Goal: Information Seeking & Learning: Learn about a topic

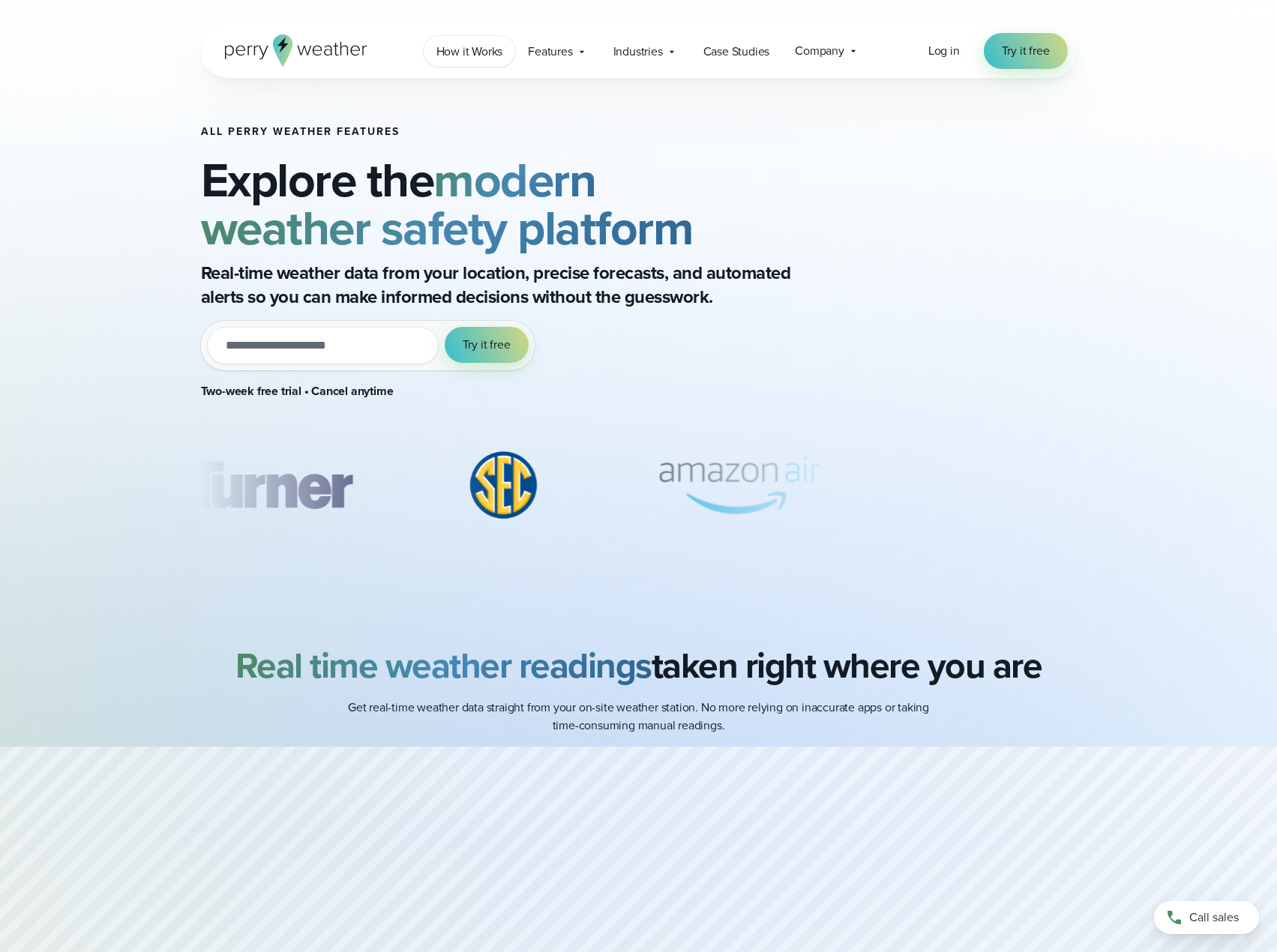
click at [478, 48] on span "How it Works" at bounding box center [469, 52] width 66 height 18
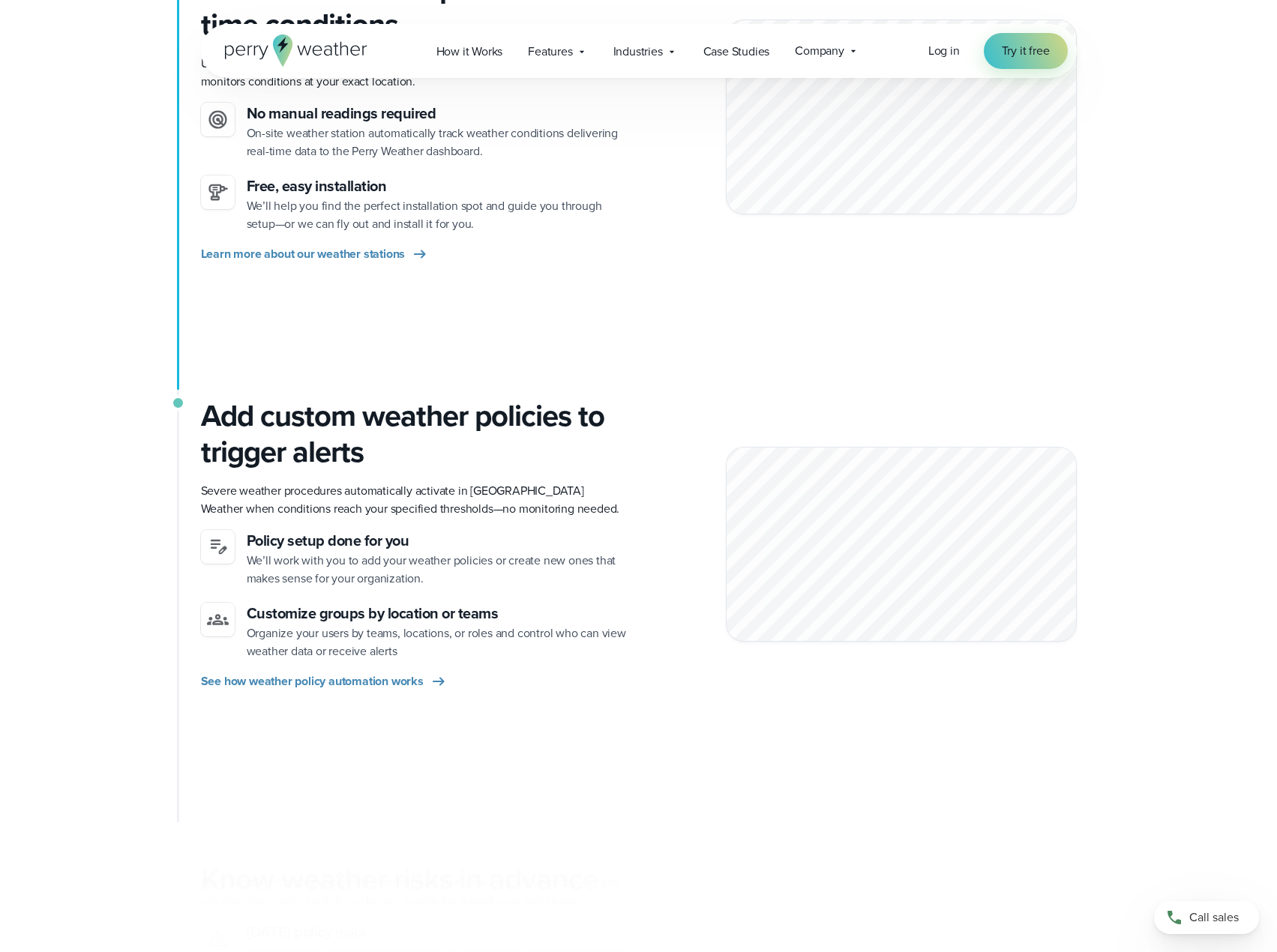
scroll to position [675, 0]
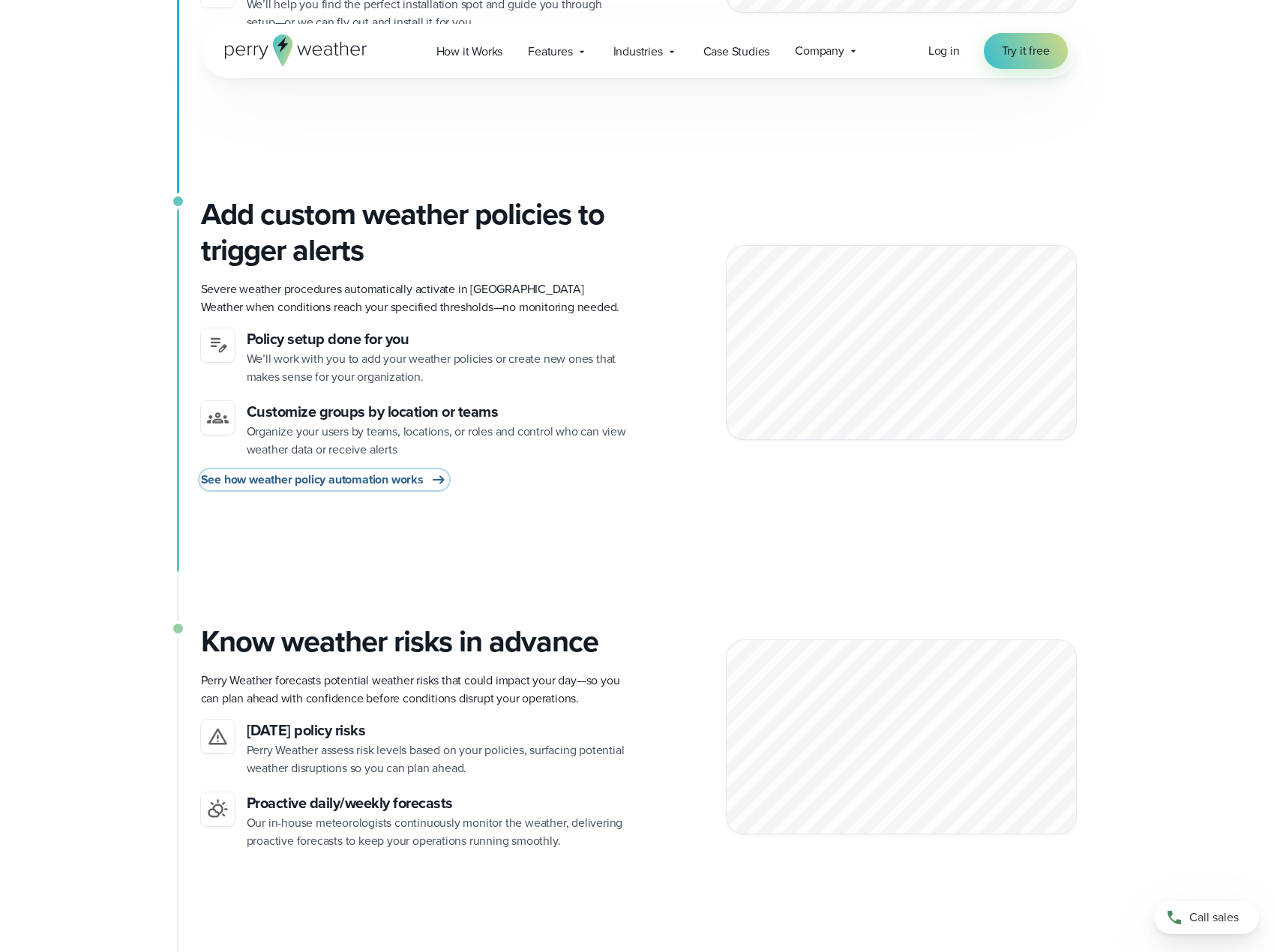
click at [416, 478] on span "See how weather policy automation works" at bounding box center [312, 480] width 223 height 18
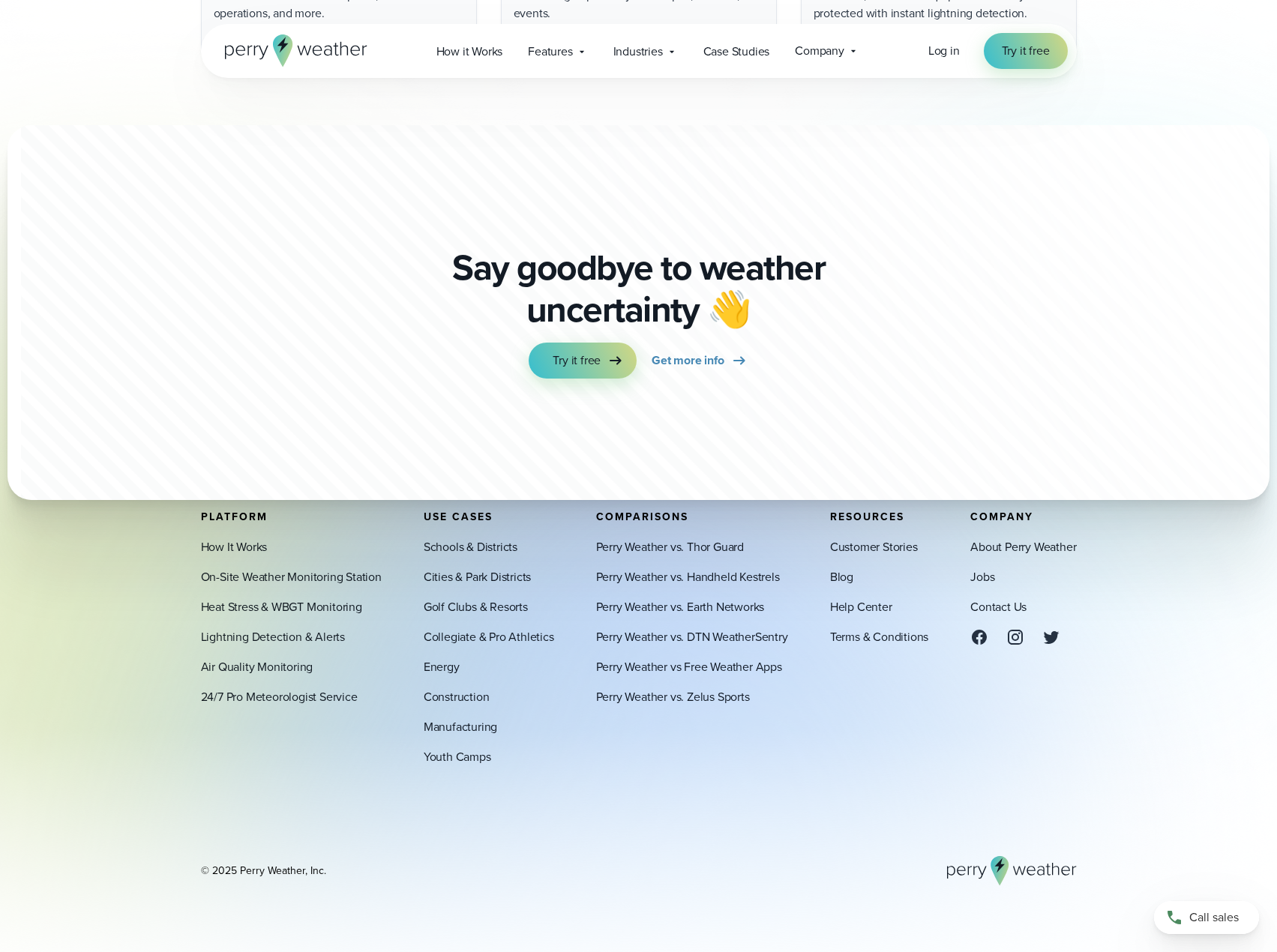
scroll to position [3840, 0]
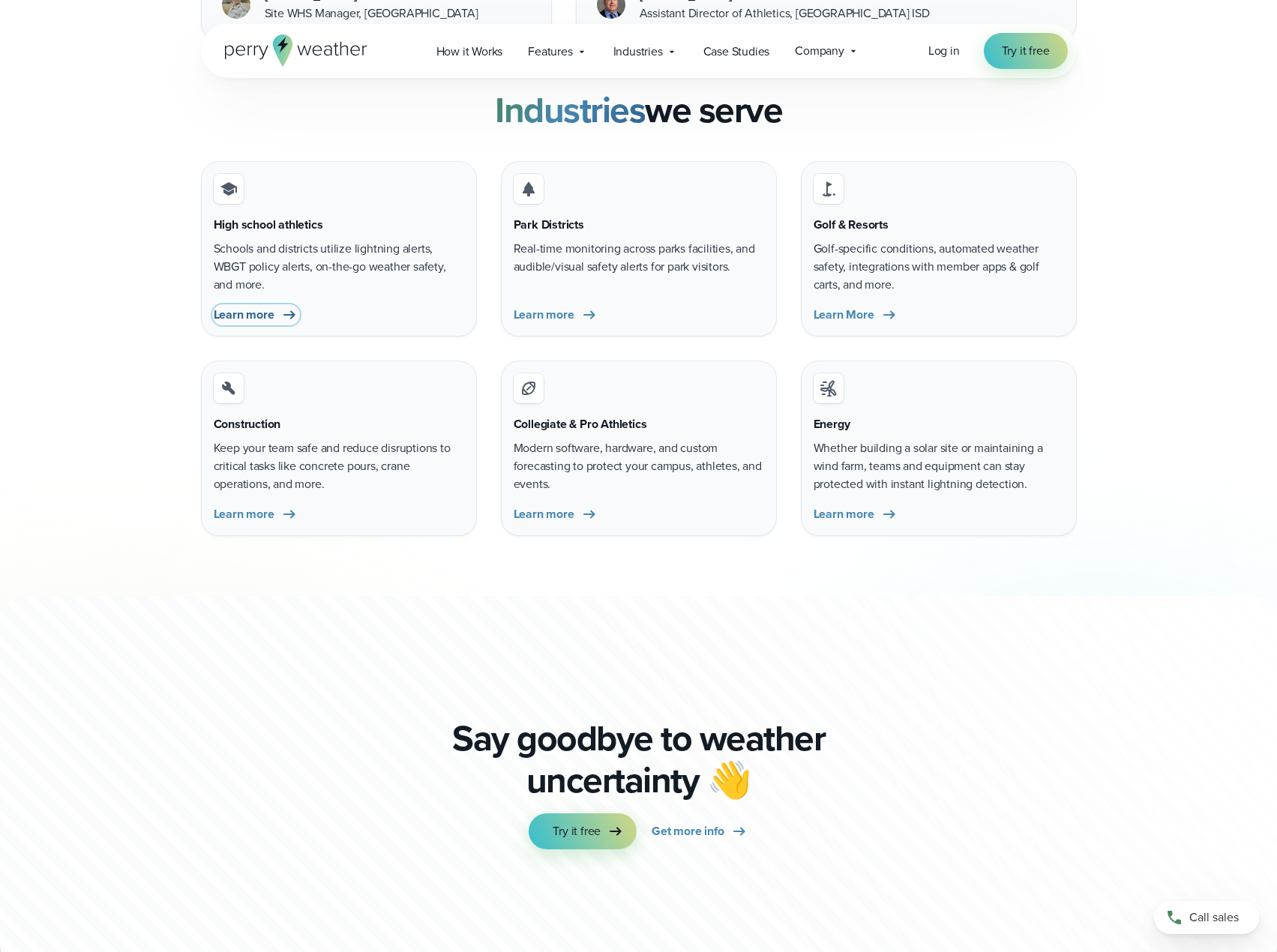
click at [276, 319] on link "Learn more" at bounding box center [256, 315] width 85 height 18
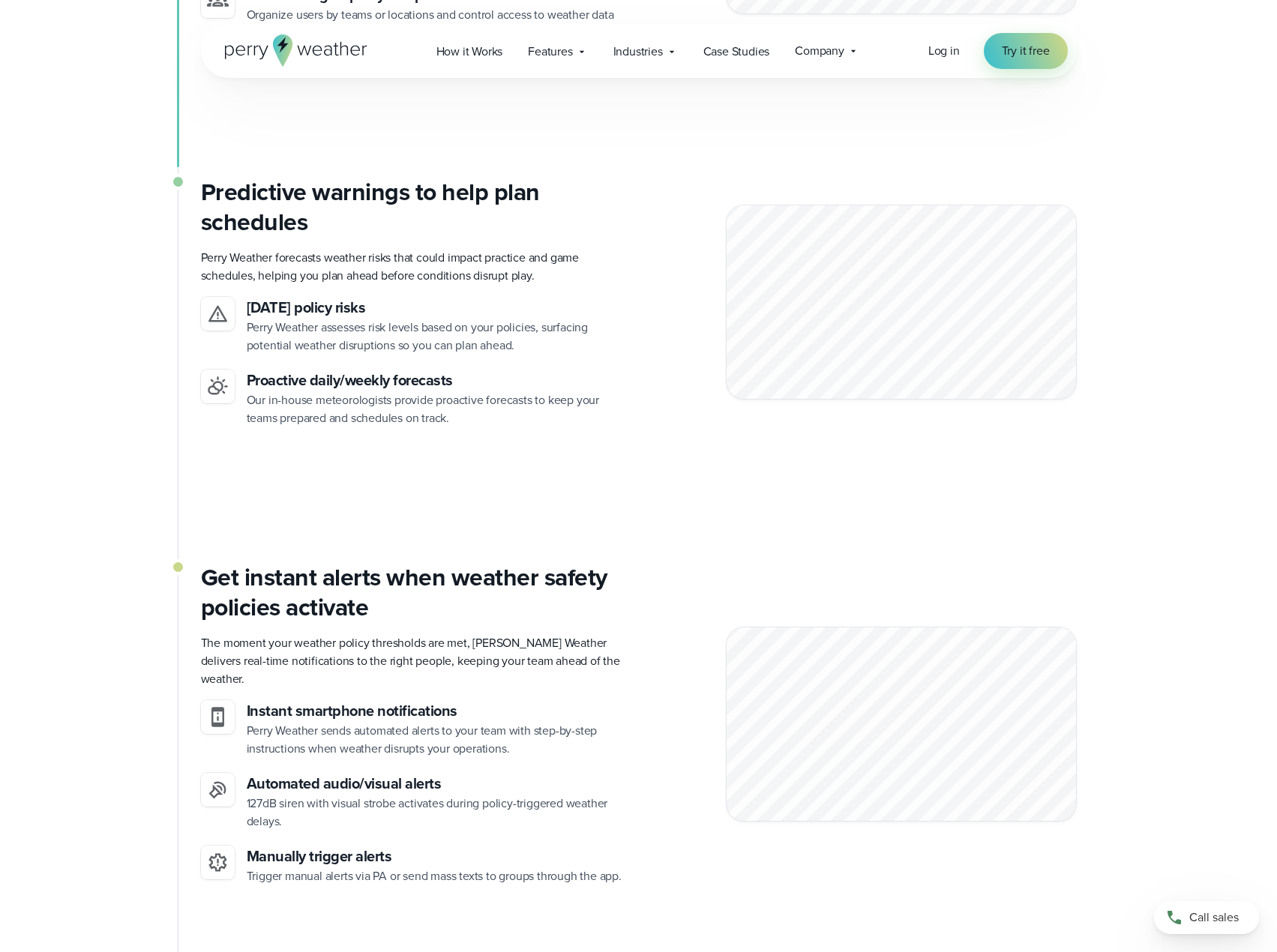
scroll to position [3823, 0]
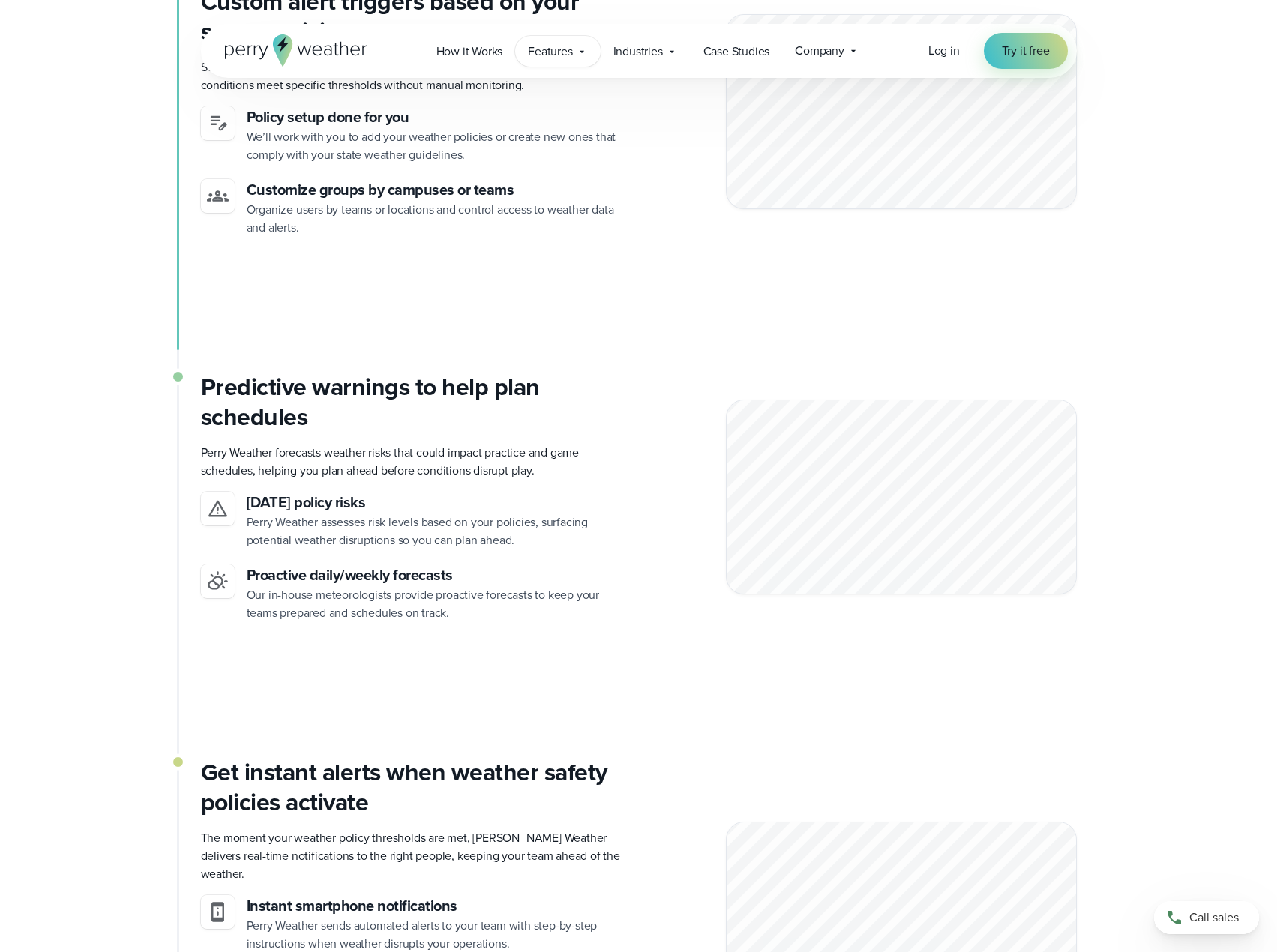
click at [572, 56] on span "Features" at bounding box center [550, 52] width 44 height 18
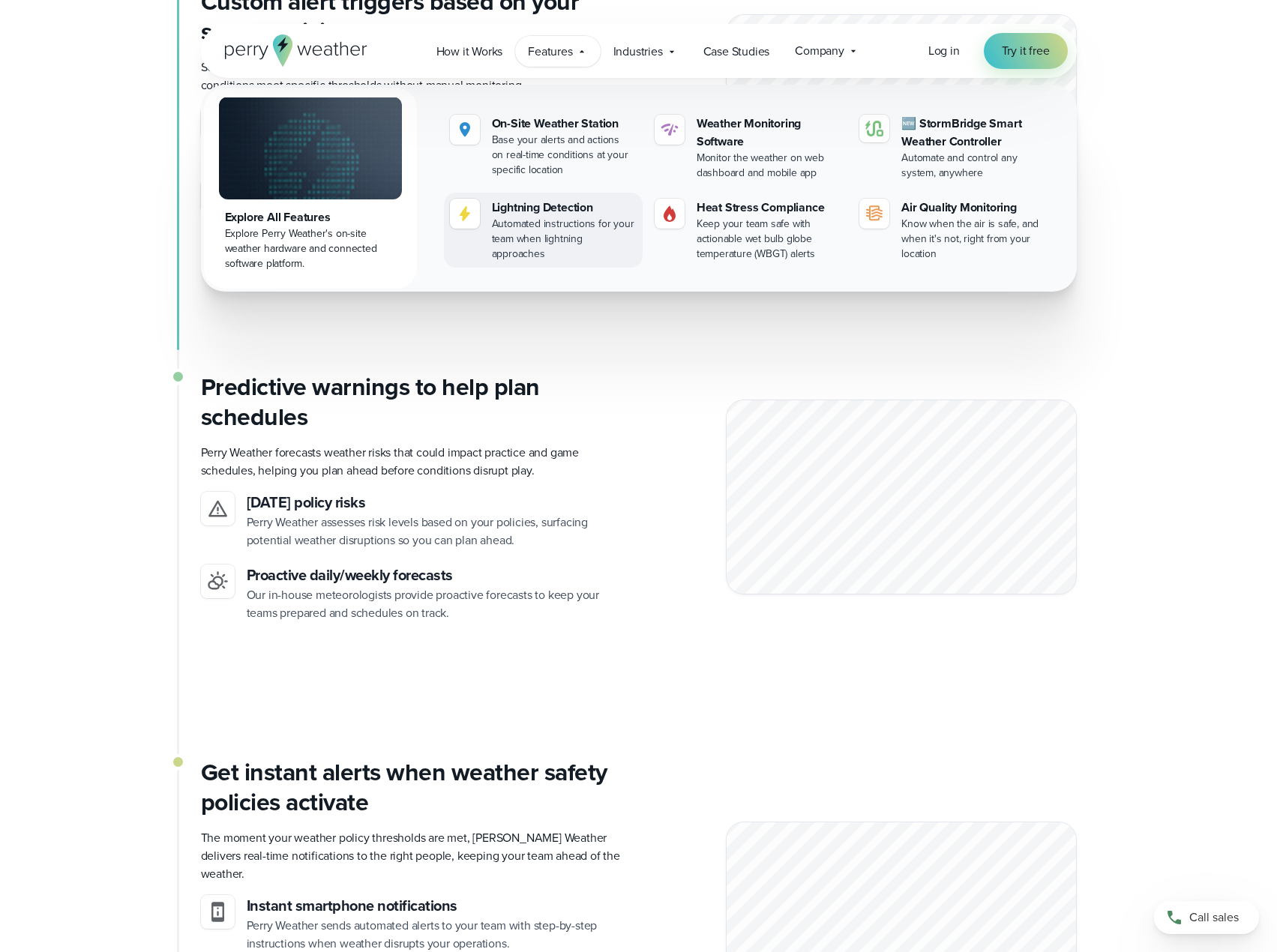
click at [535, 209] on div "Lightning Detection" at bounding box center [564, 208] width 144 height 18
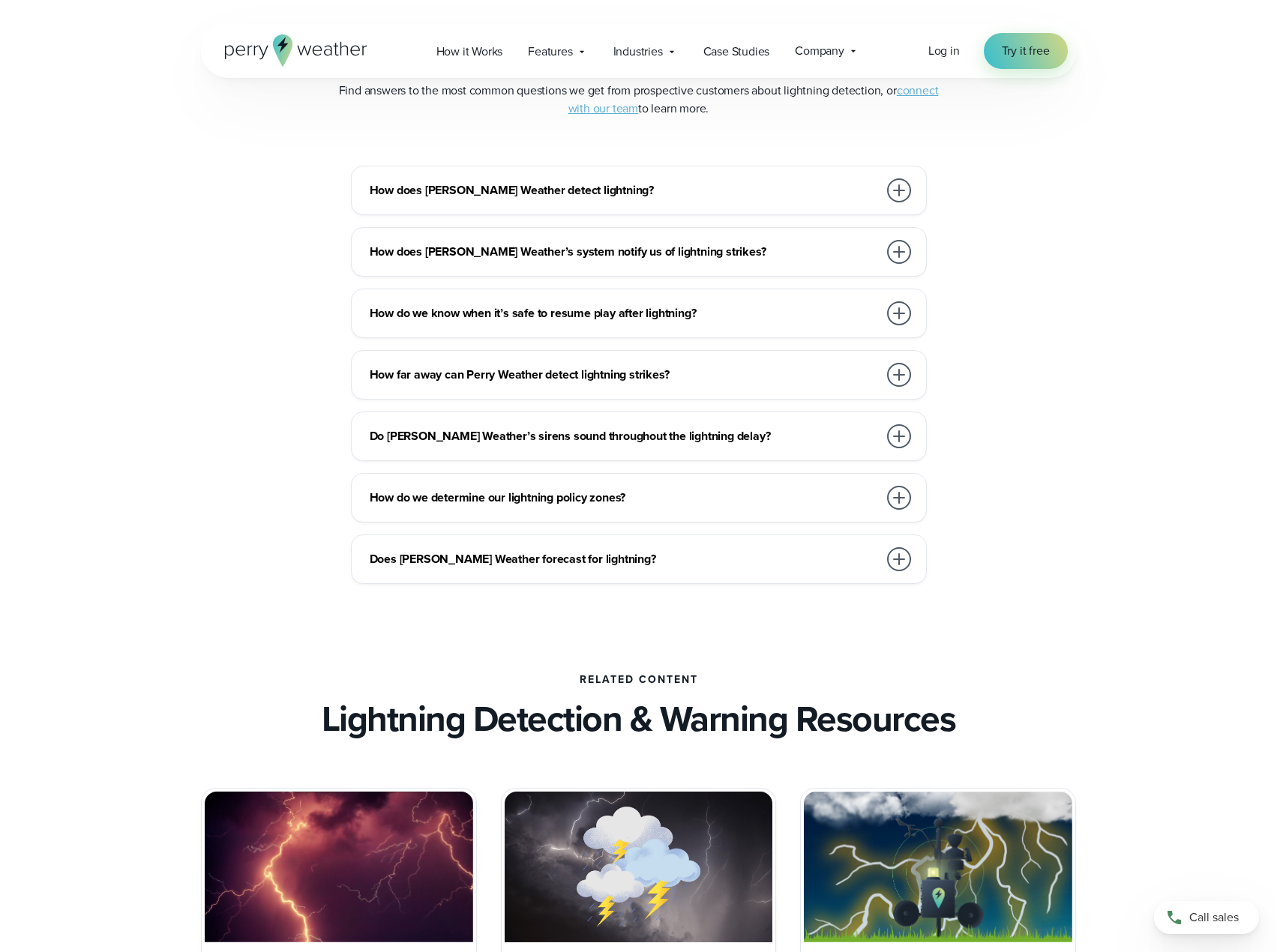
scroll to position [3298, 0]
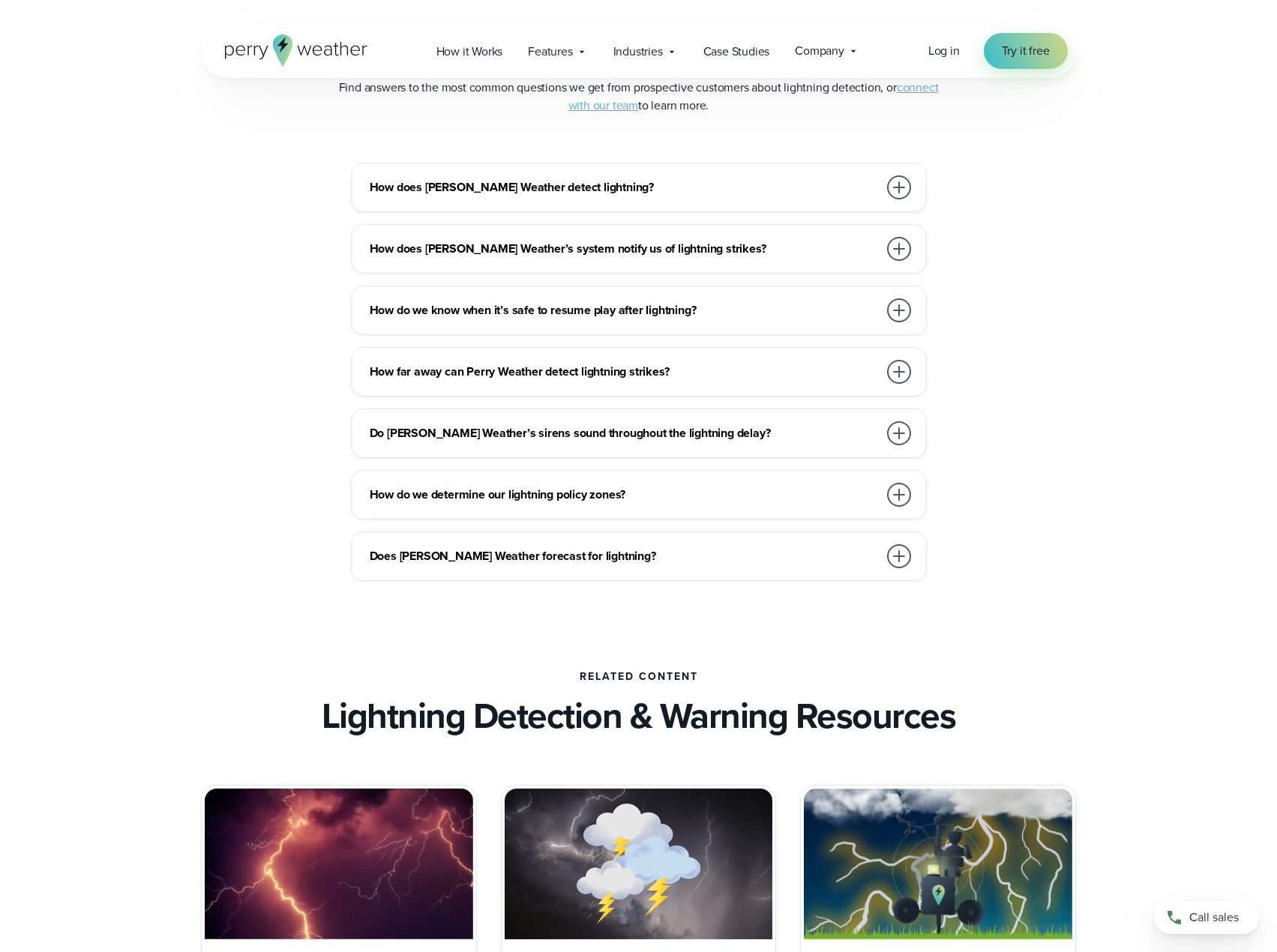
click at [900, 497] on div at bounding box center [899, 494] width 24 height 24
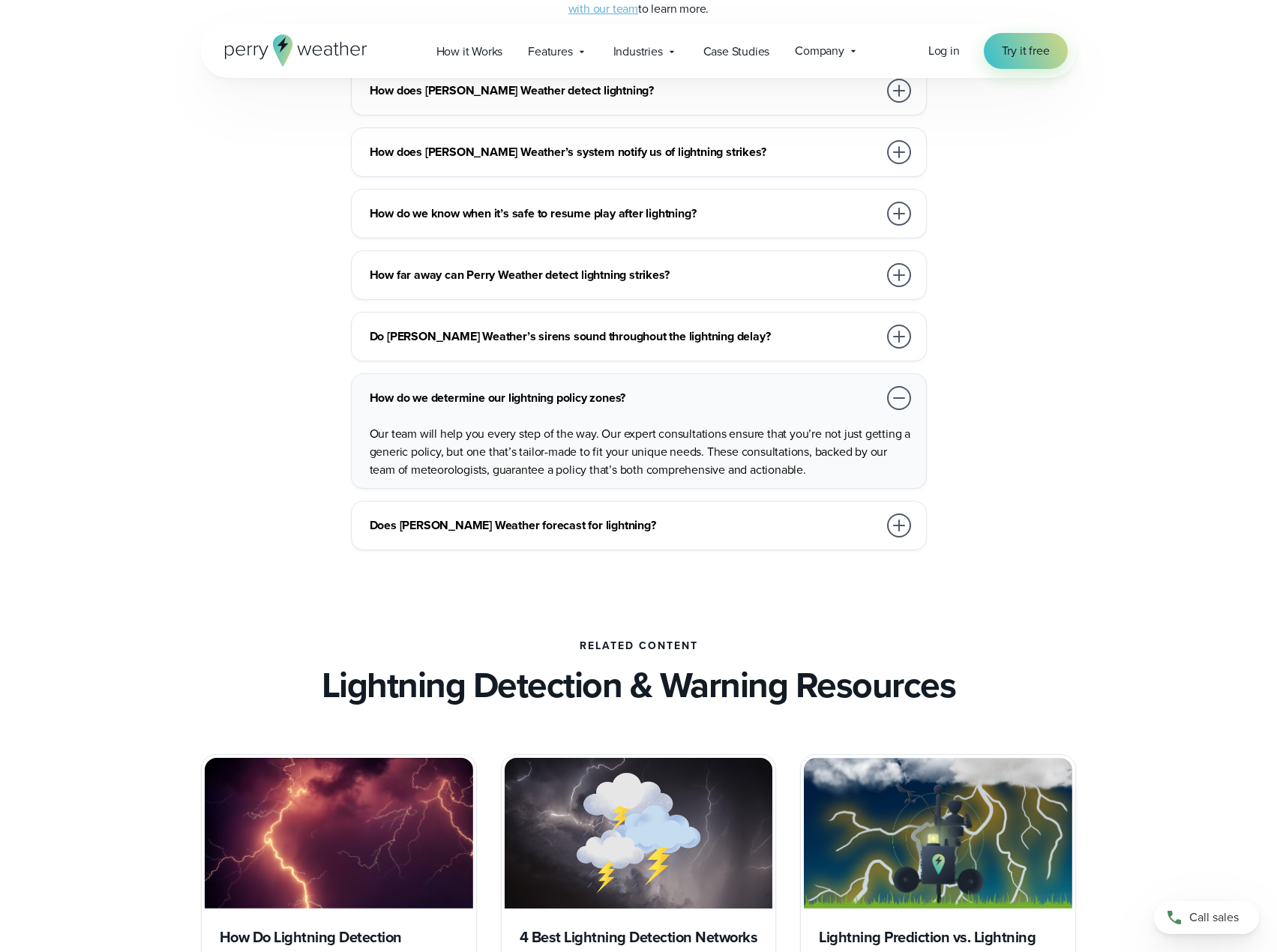
scroll to position [3448, 0]
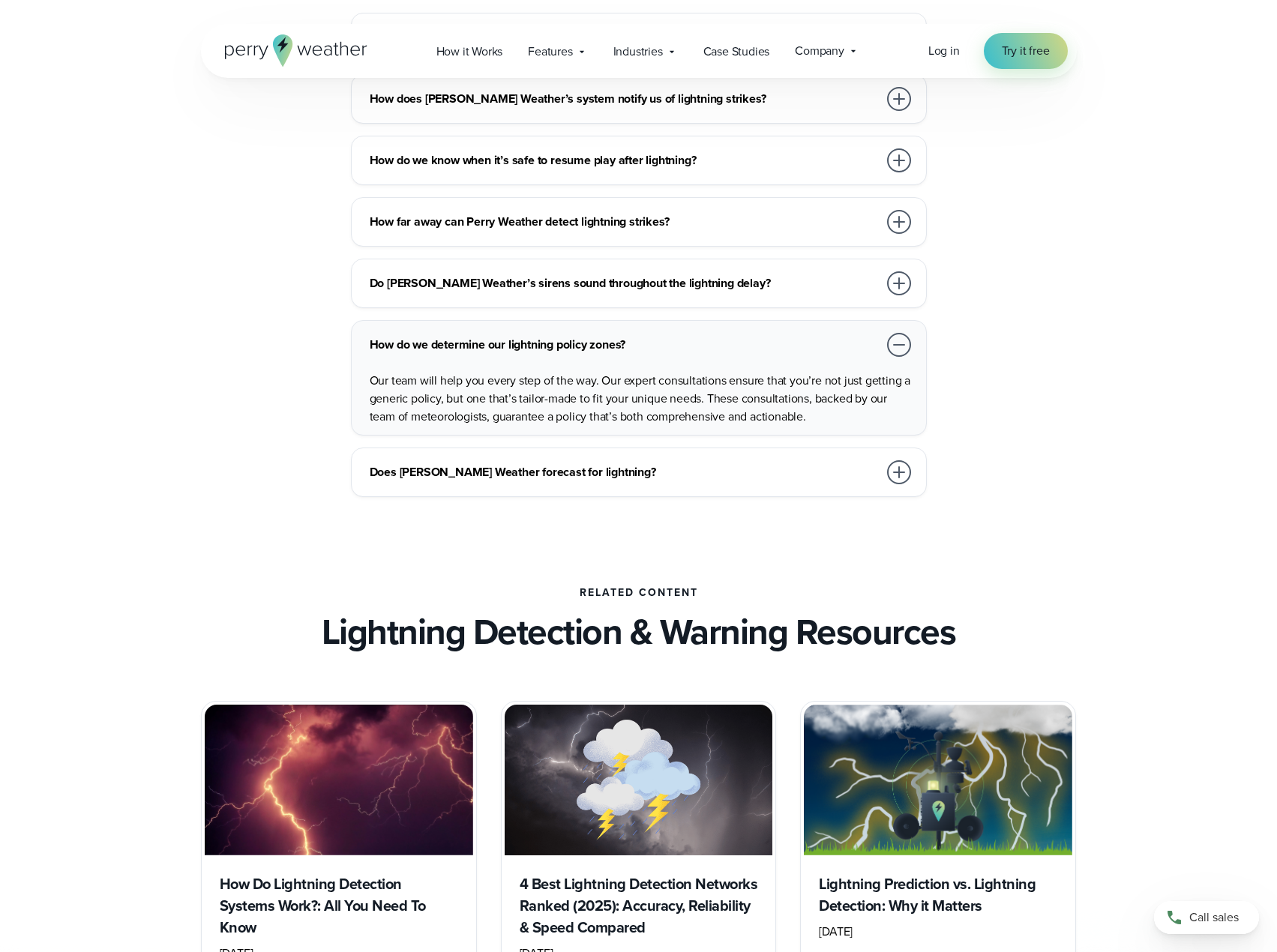
click at [902, 472] on div at bounding box center [899, 472] width 24 height 24
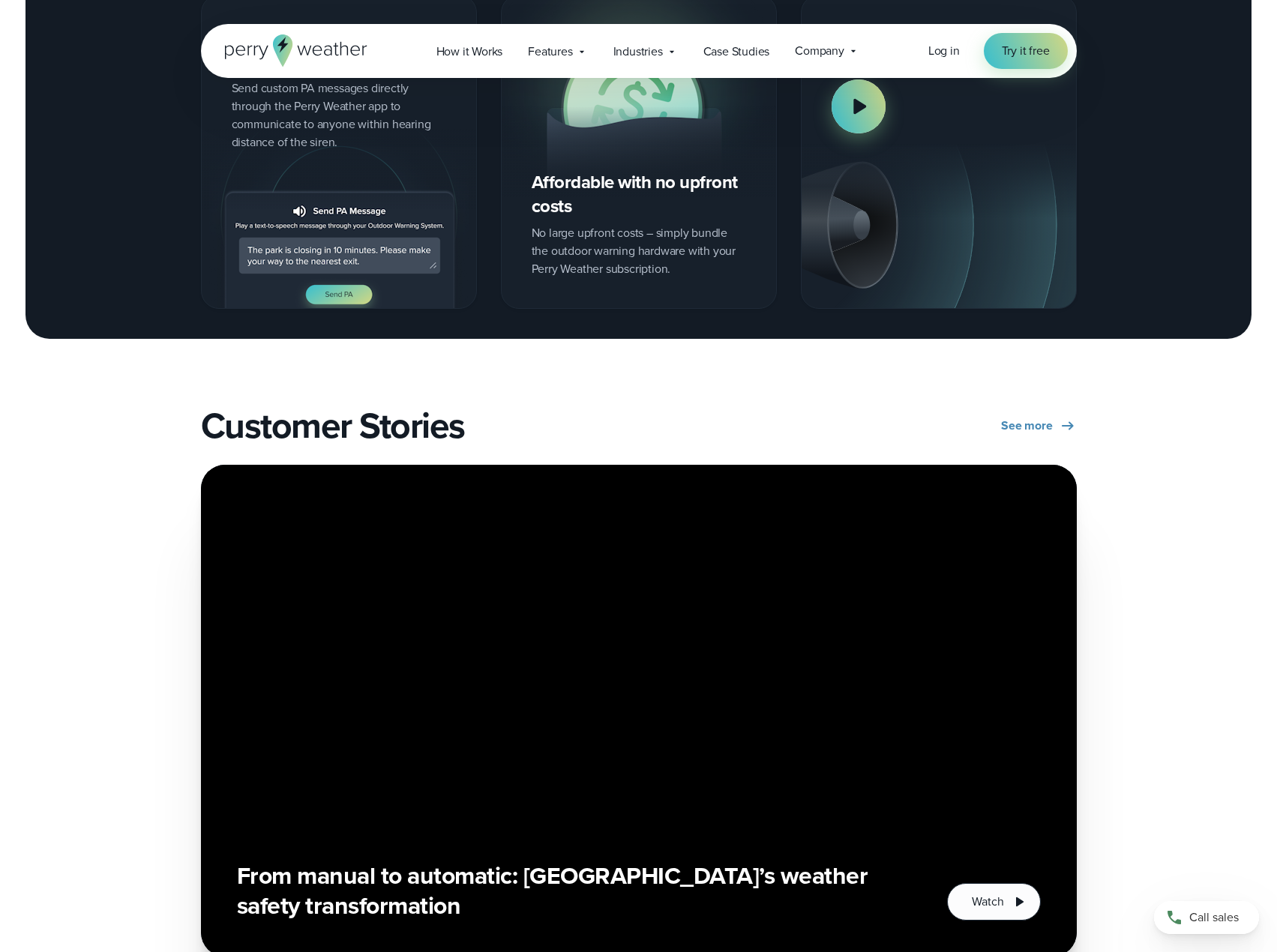
scroll to position [1004, 0]
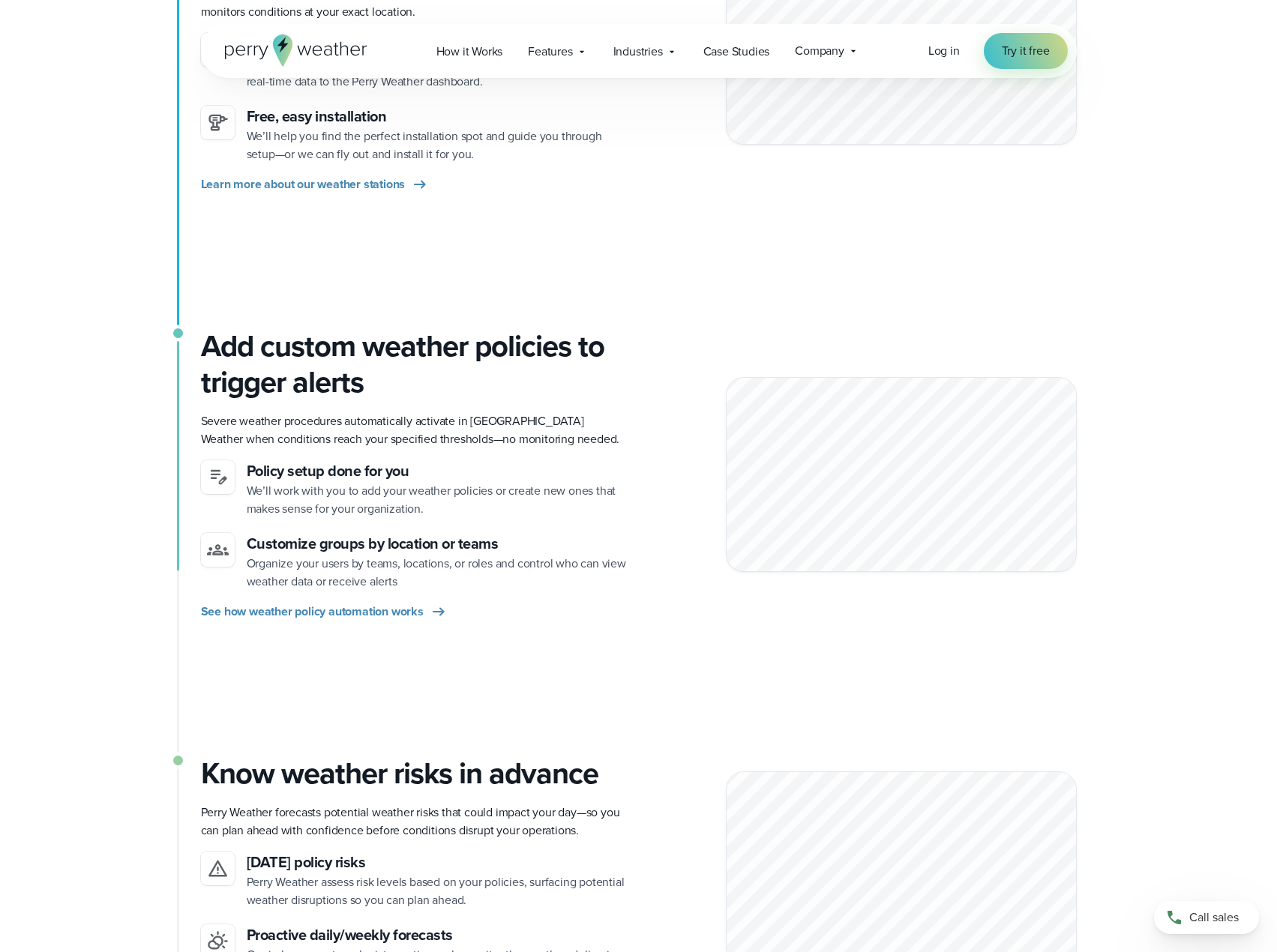
scroll to position [547, 0]
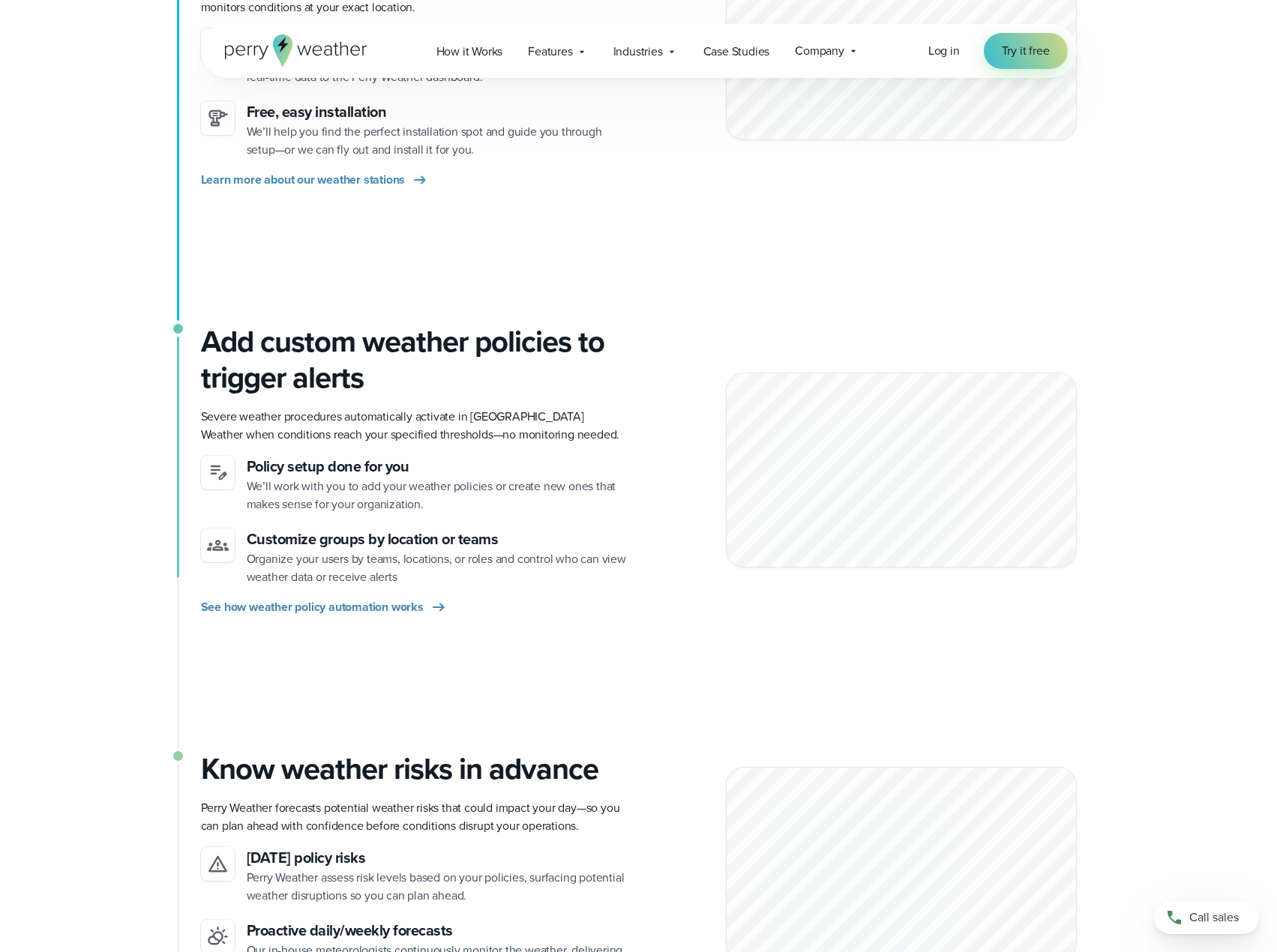
click at [477, 428] on p "Severe weather procedures automatically activate in [GEOGRAPHIC_DATA] Weather w…" at bounding box center [414, 425] width 426 height 36
click at [415, 603] on span "See how weather policy automation works" at bounding box center [312, 608] width 223 height 18
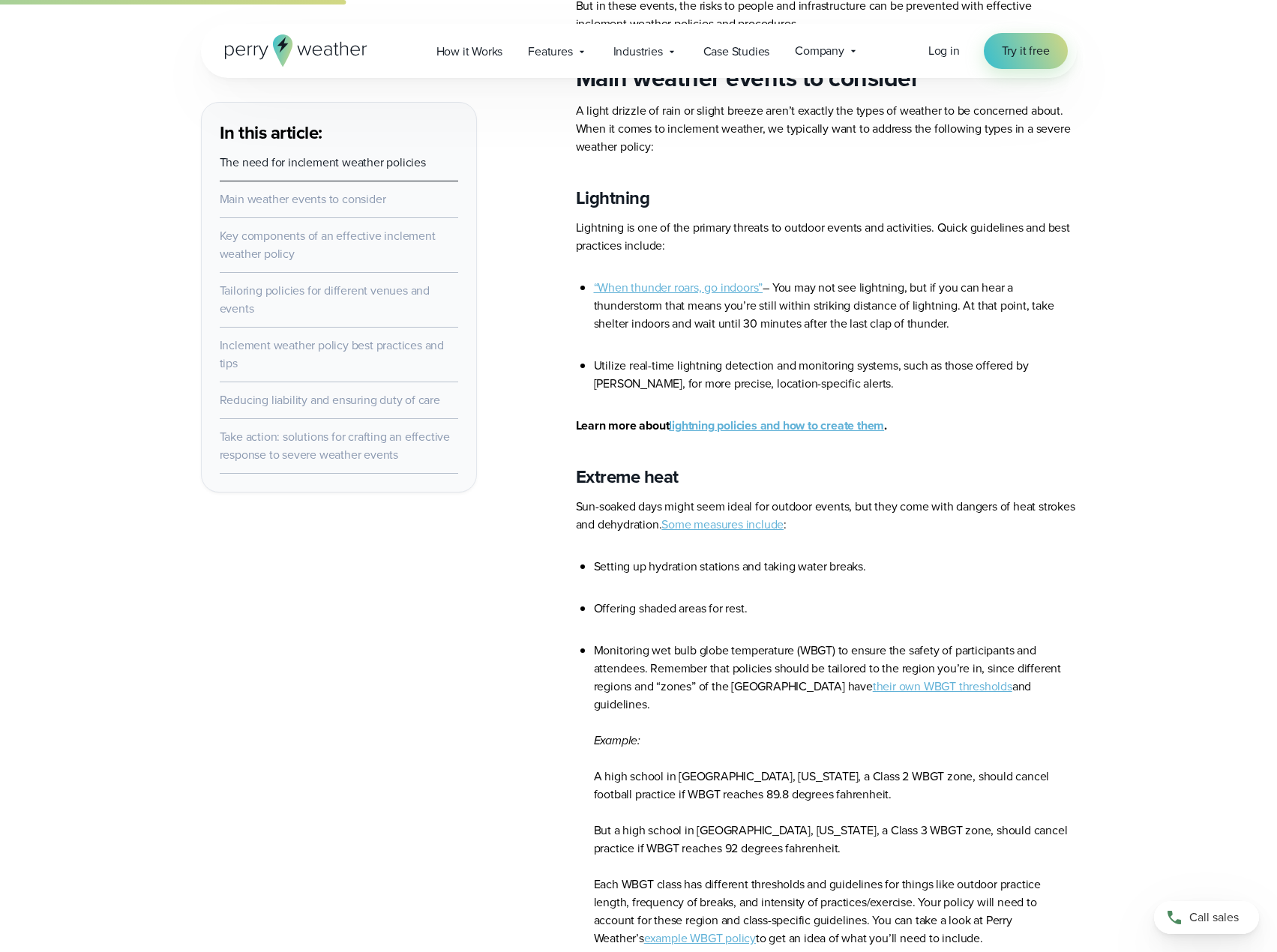
scroll to position [1050, 0]
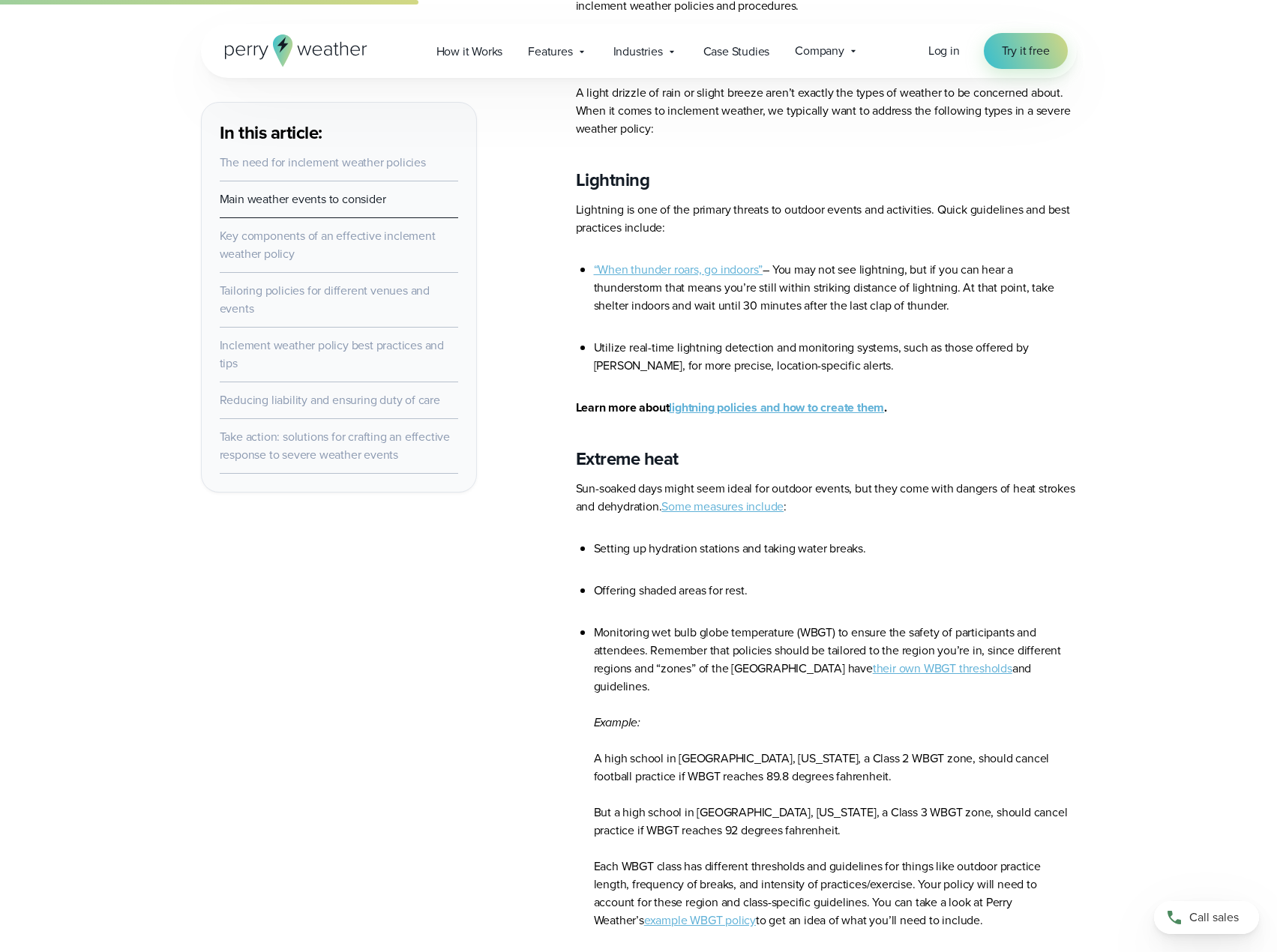
click at [853, 407] on link "lightning policies and how to create them" at bounding box center [777, 407] width 215 height 18
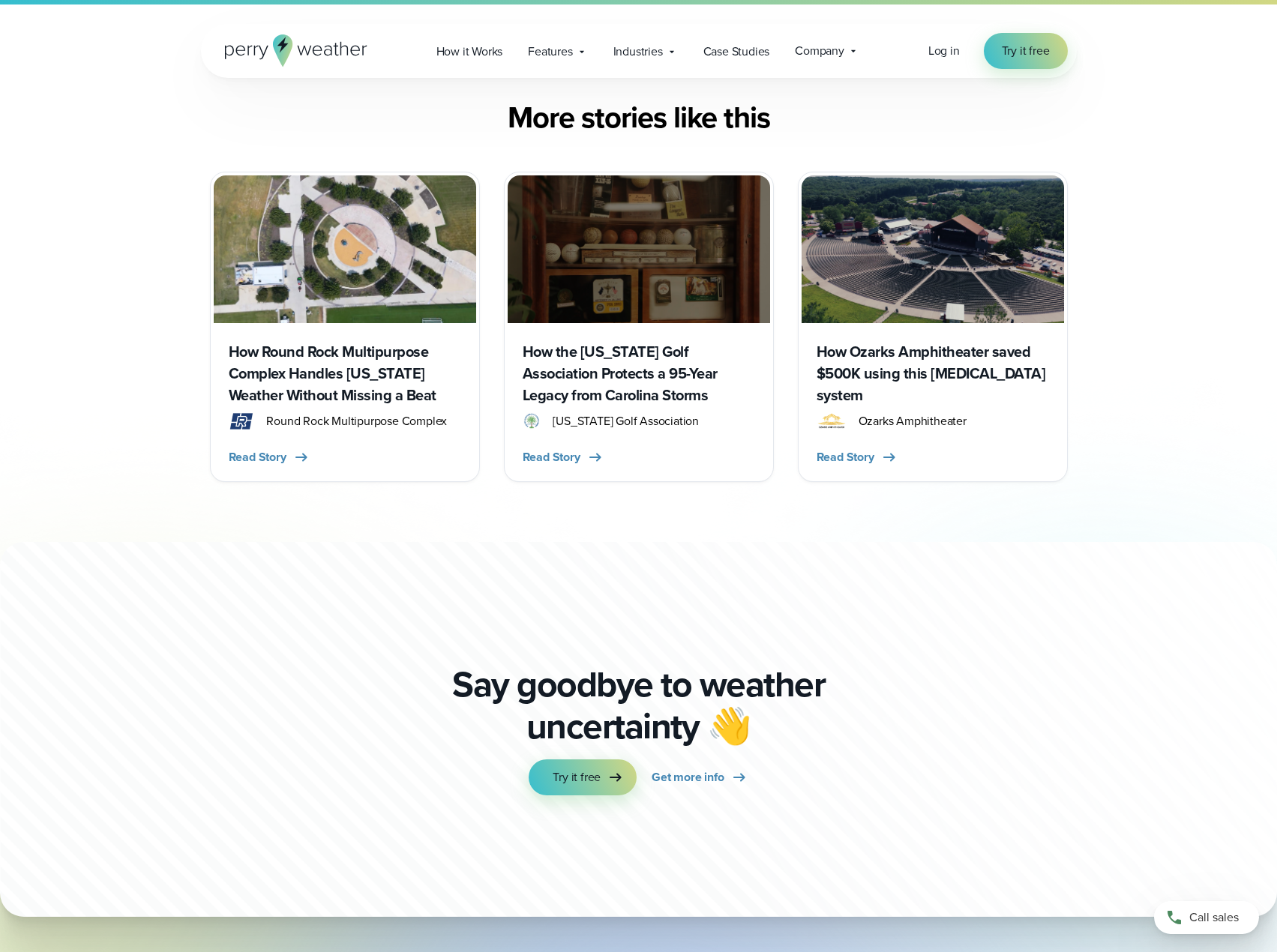
scroll to position [5097, 0]
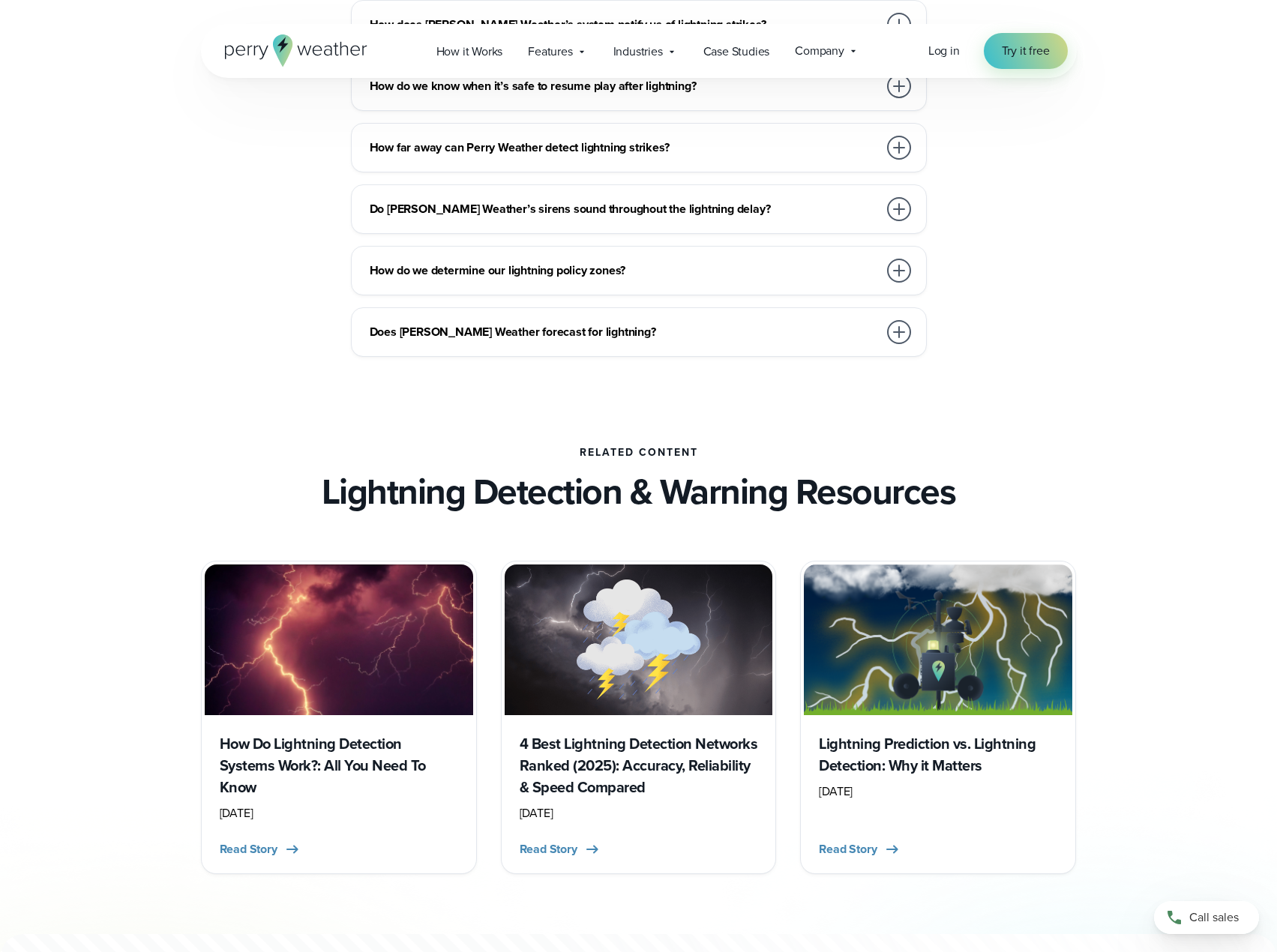
scroll to position [3526, 0]
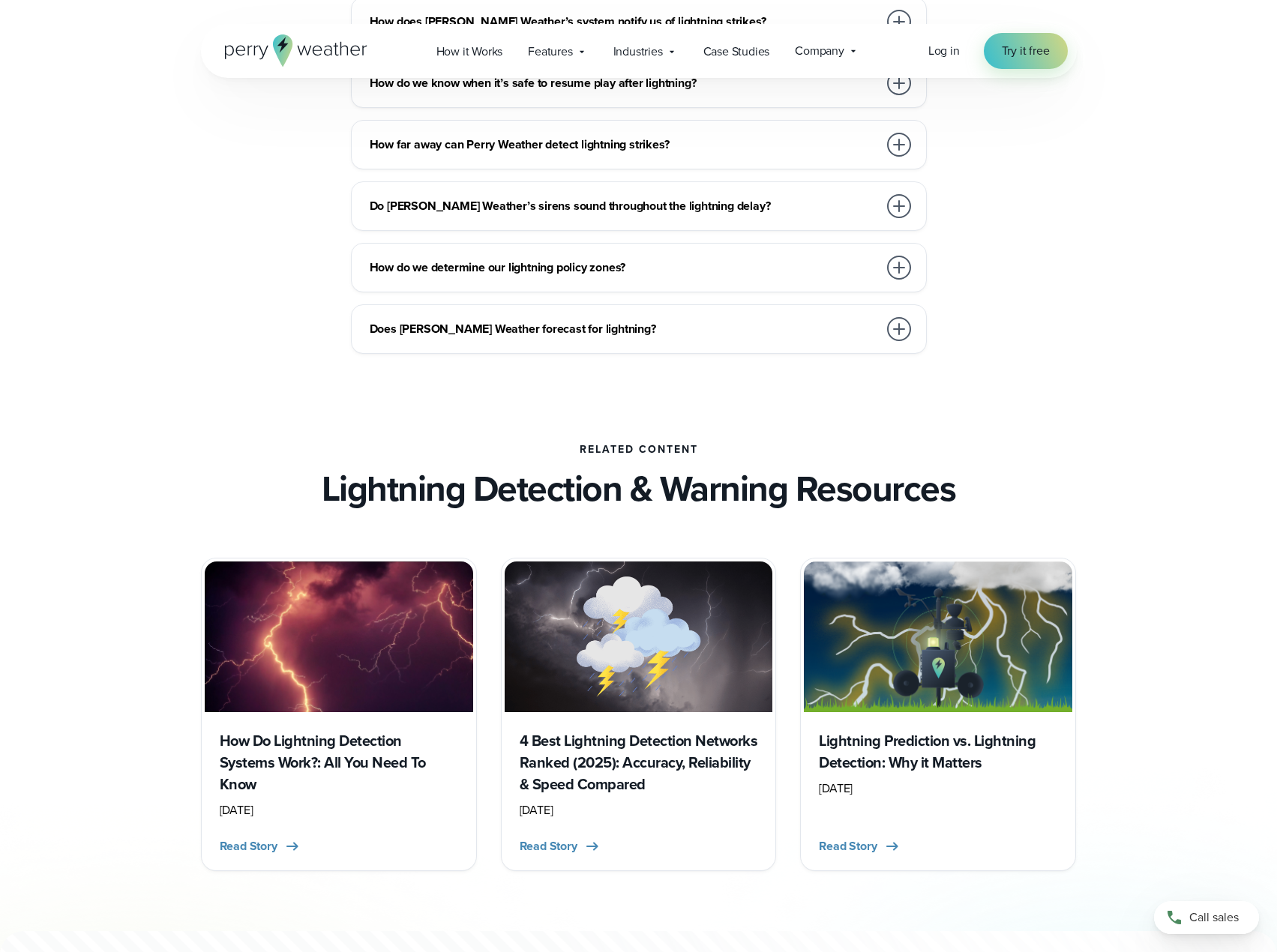
click at [903, 142] on div at bounding box center [899, 144] width 24 height 24
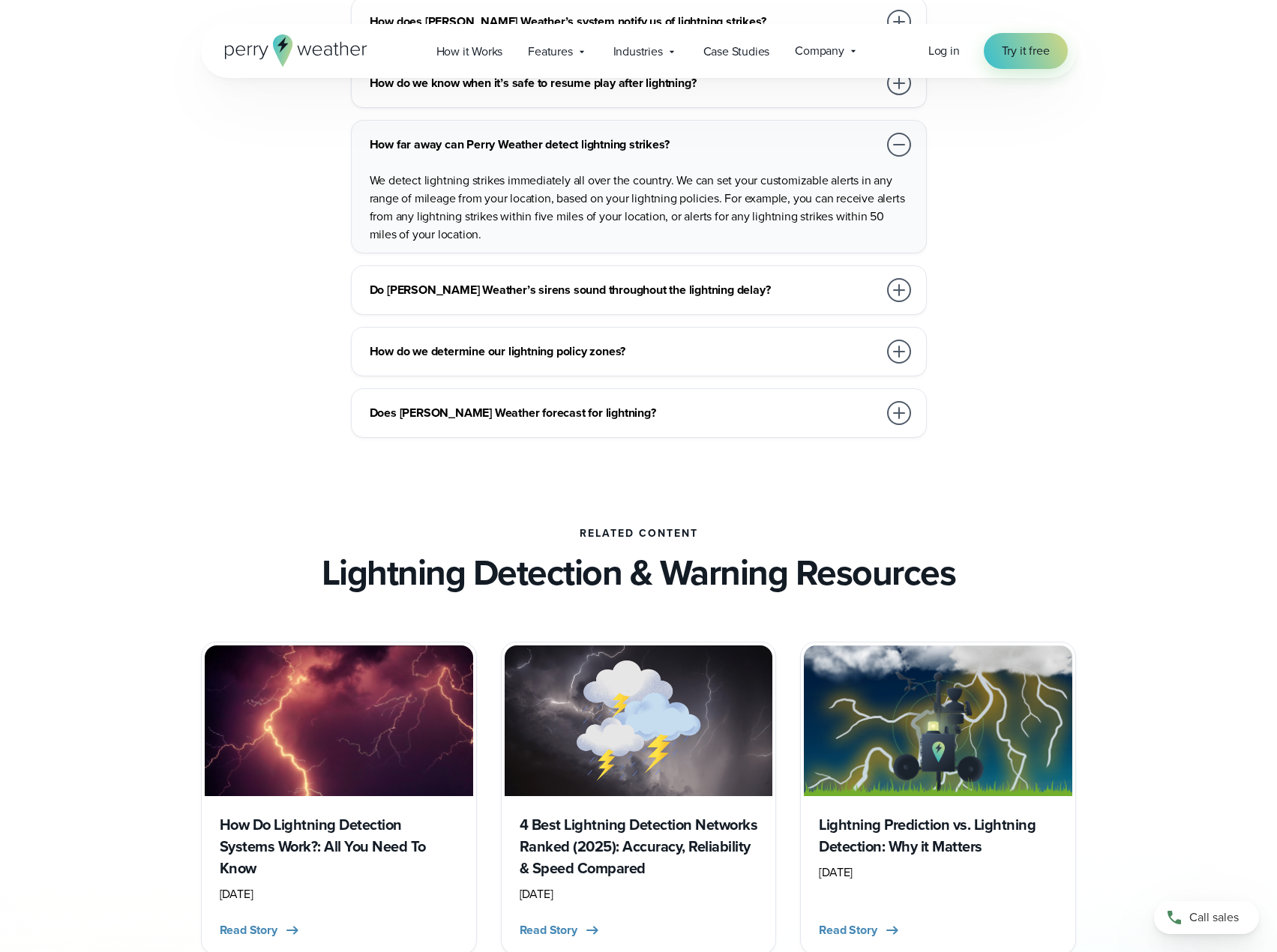
click at [900, 297] on div at bounding box center [899, 289] width 24 height 24
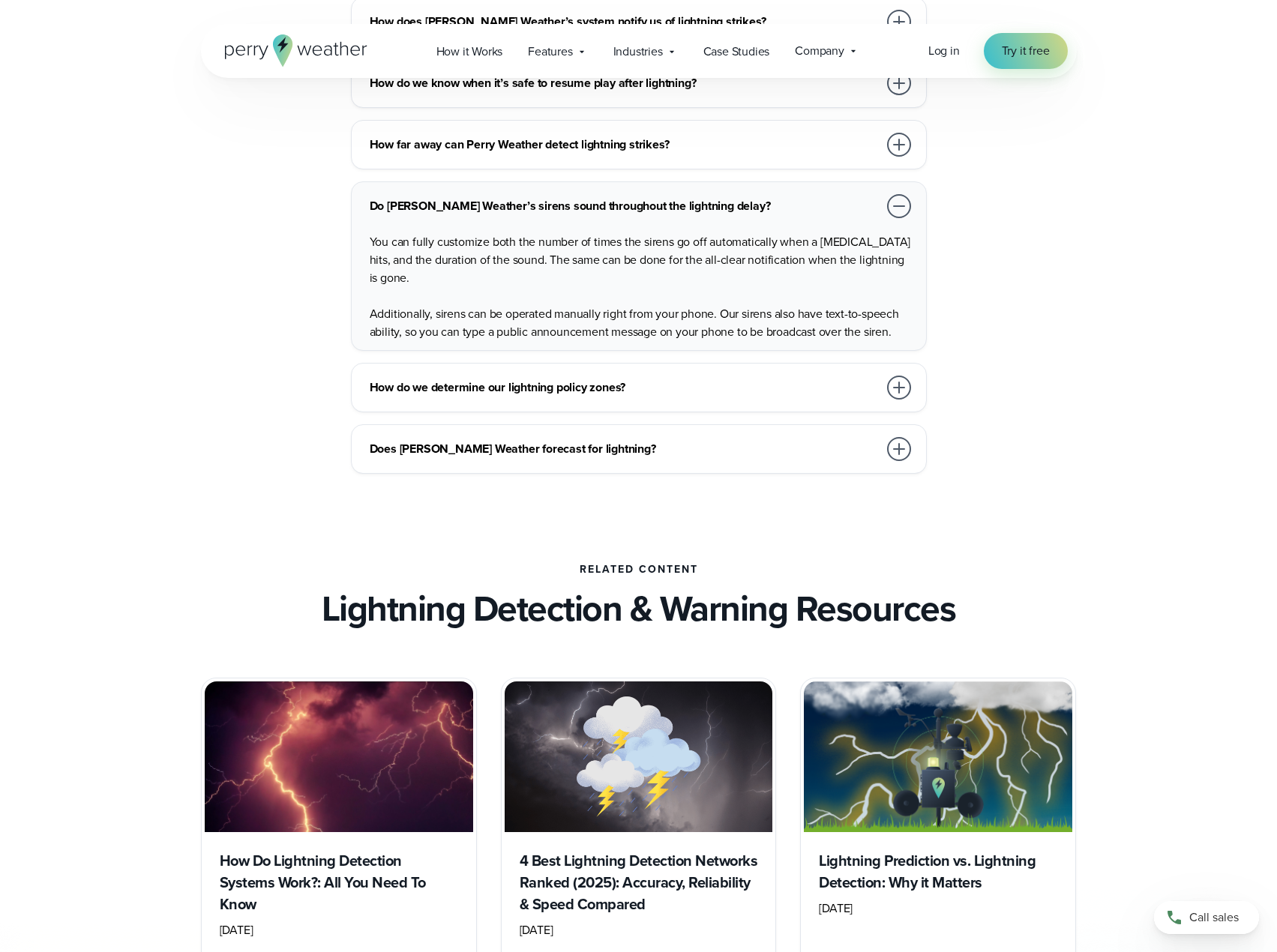
click at [901, 393] on div at bounding box center [899, 387] width 24 height 24
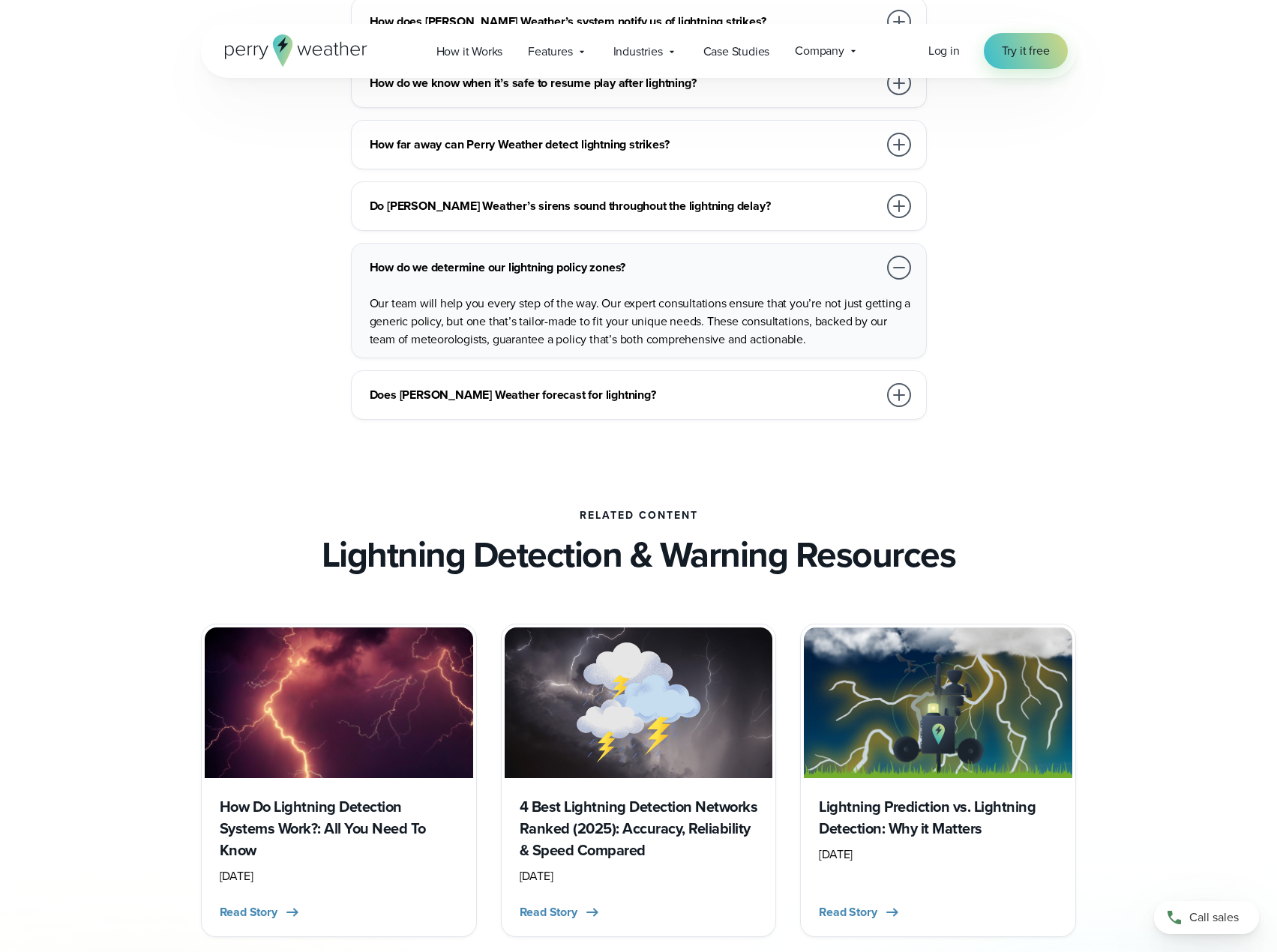
click at [897, 257] on div at bounding box center [899, 267] width 24 height 24
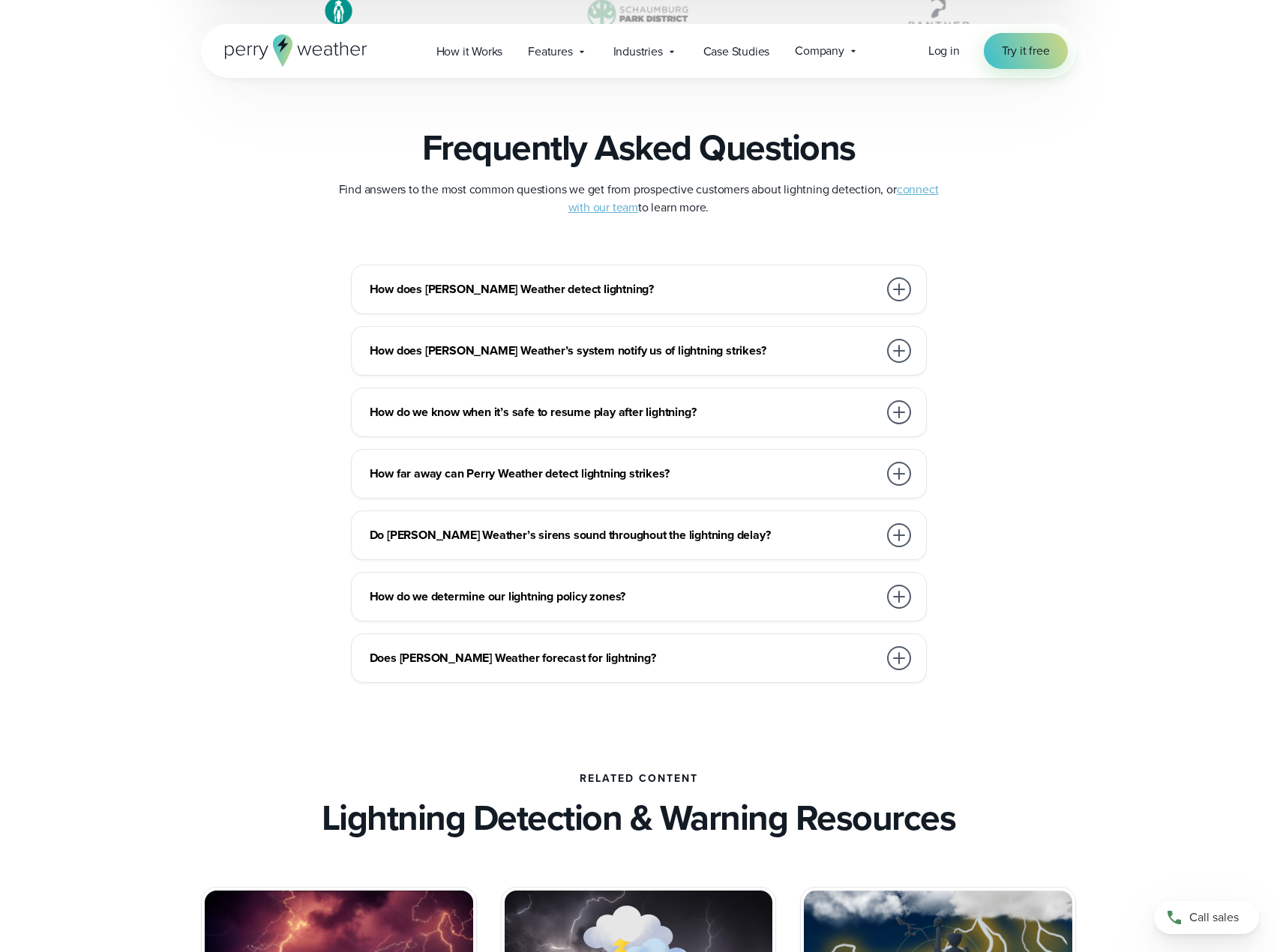
scroll to position [3226, 0]
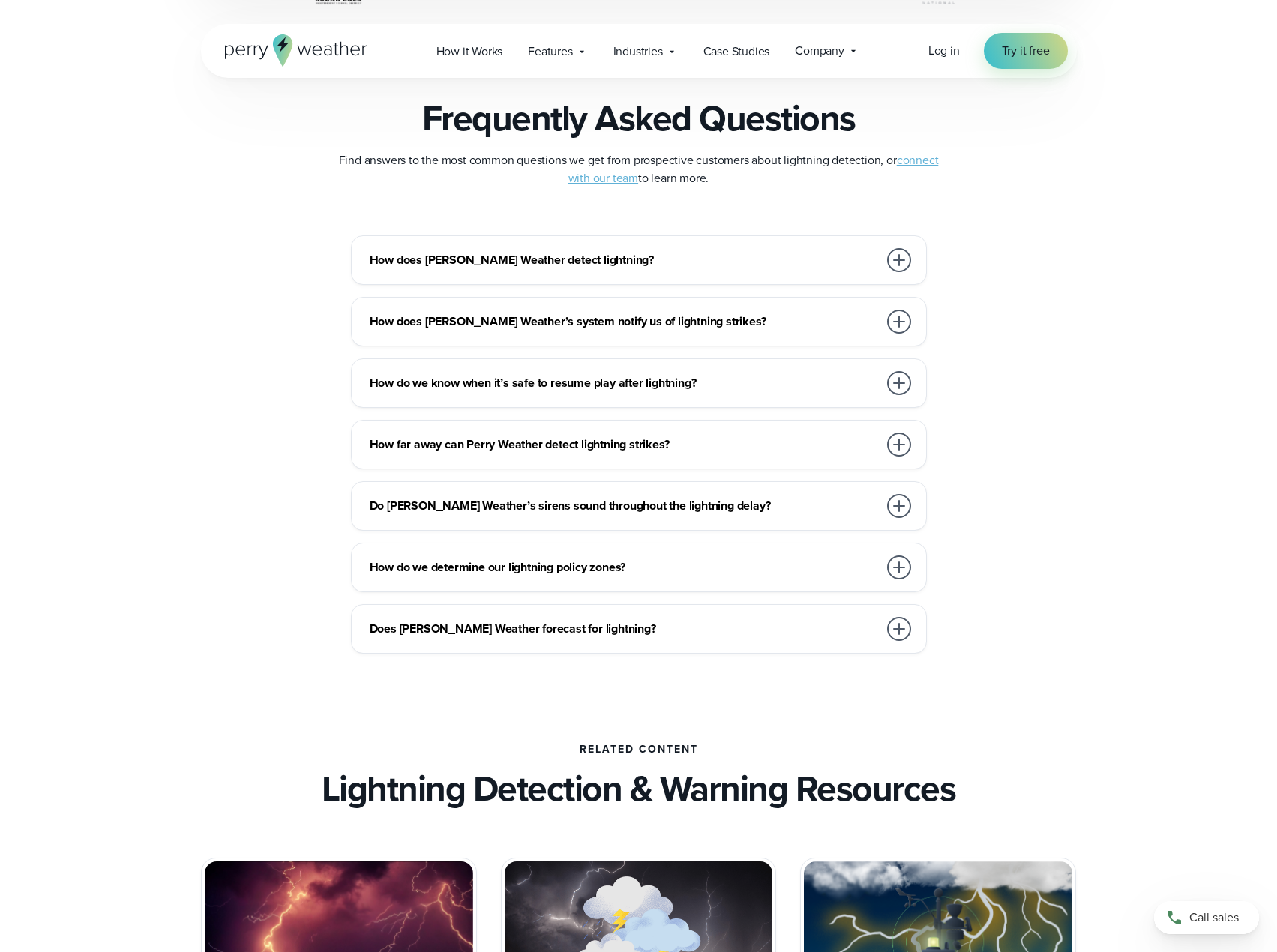
click at [897, 379] on div at bounding box center [899, 382] width 24 height 24
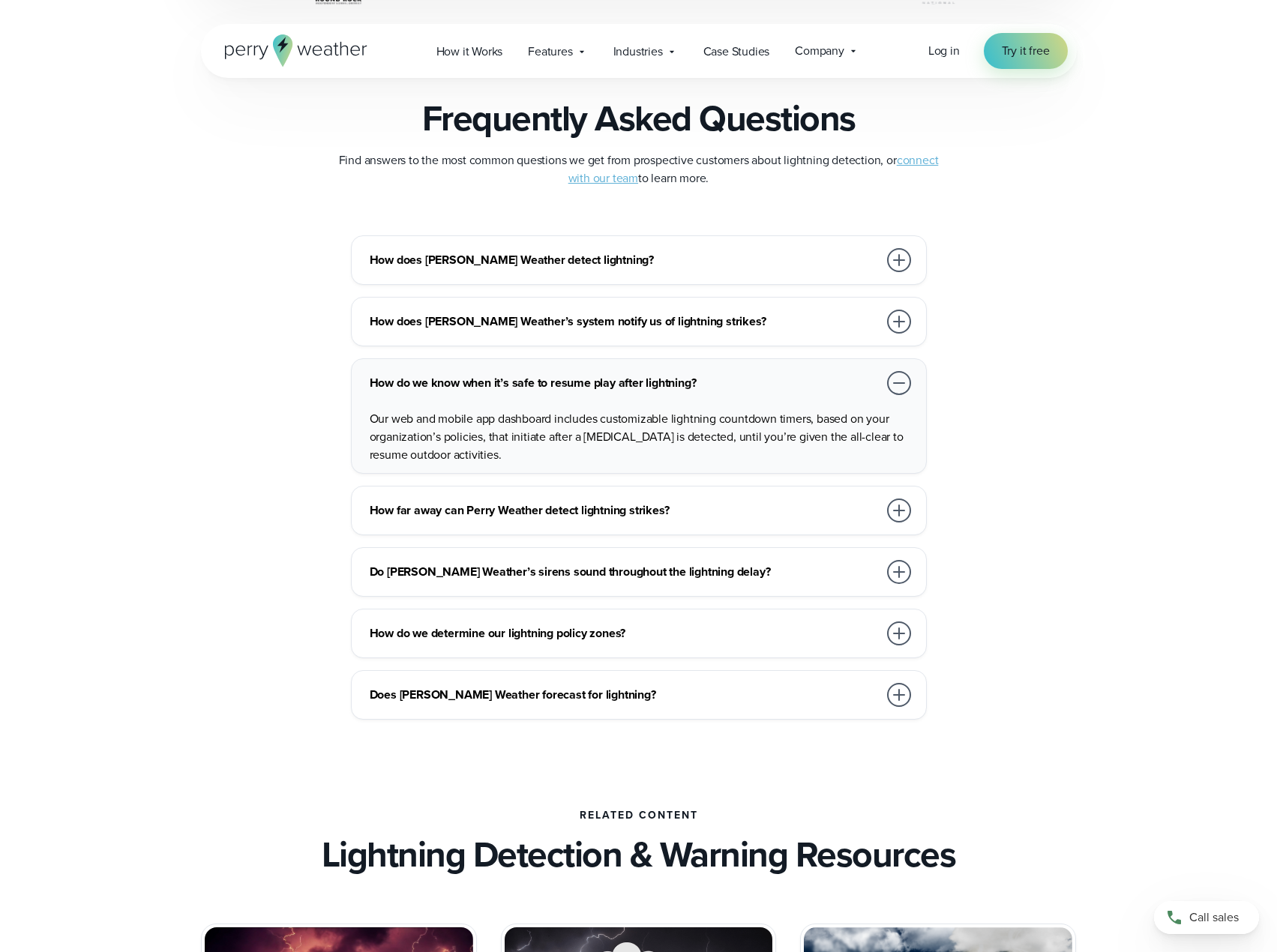
click at [897, 379] on div at bounding box center [899, 382] width 24 height 24
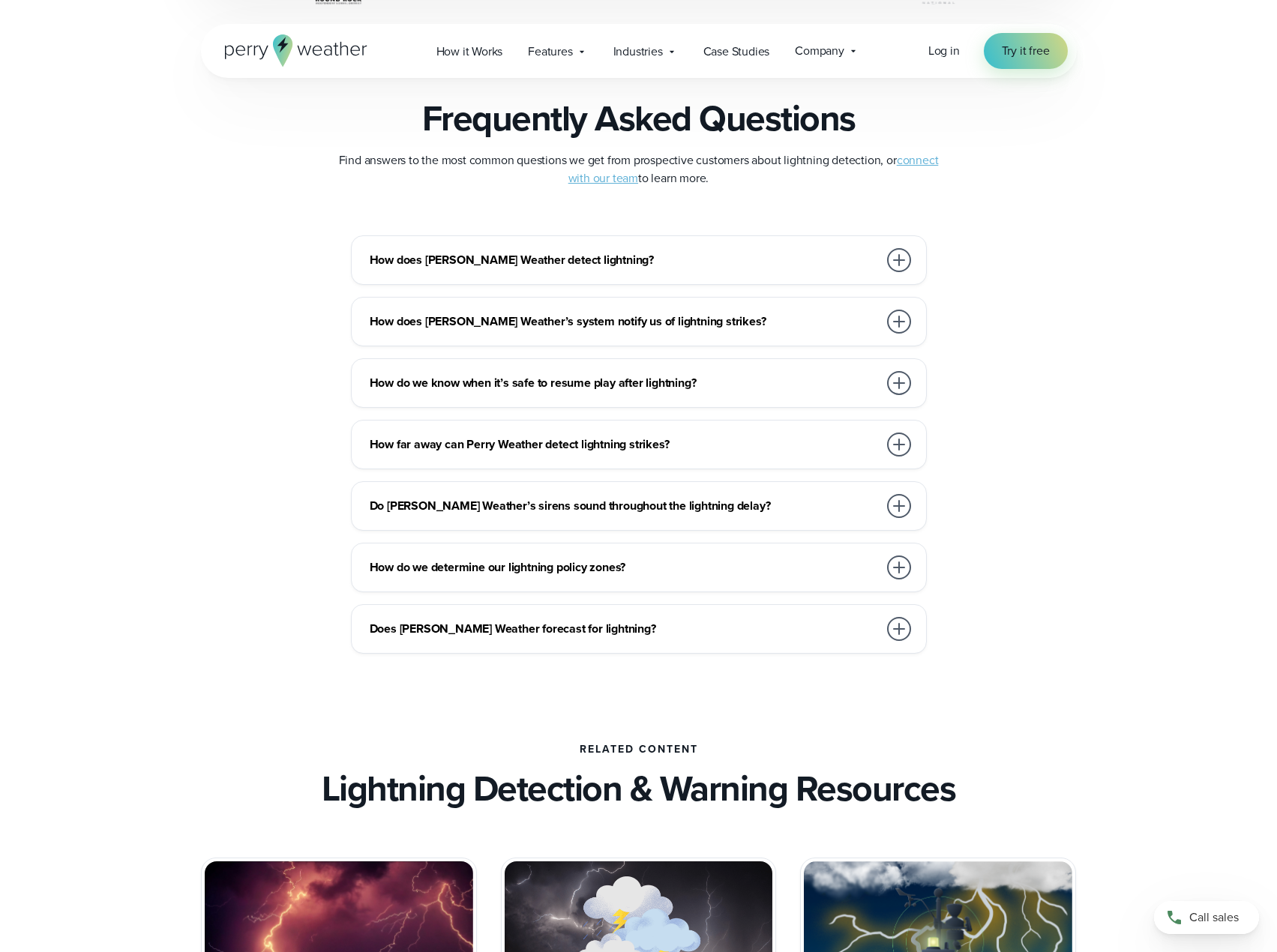
click at [894, 324] on div at bounding box center [899, 321] width 24 height 24
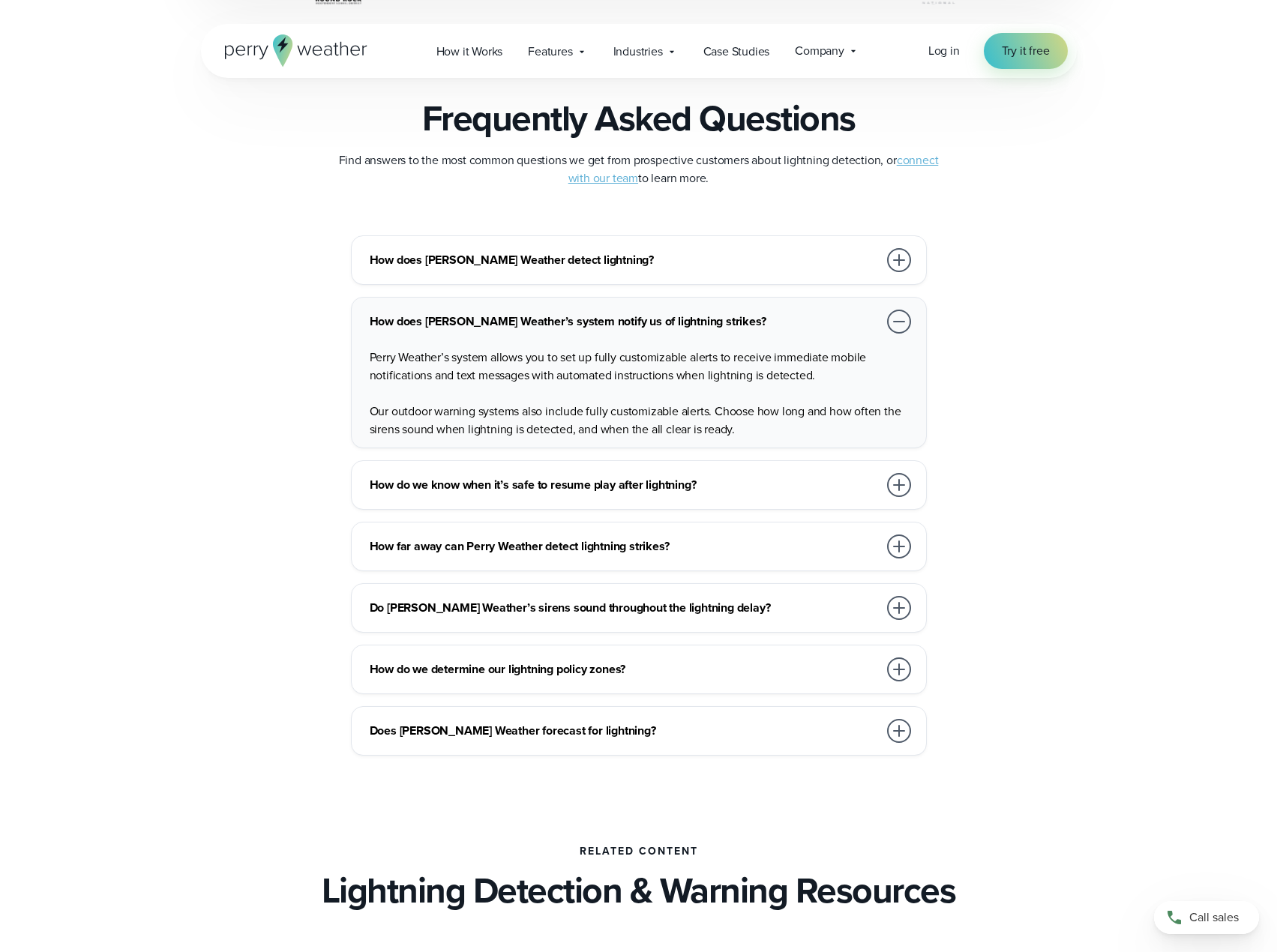
click at [894, 324] on div at bounding box center [899, 321] width 24 height 24
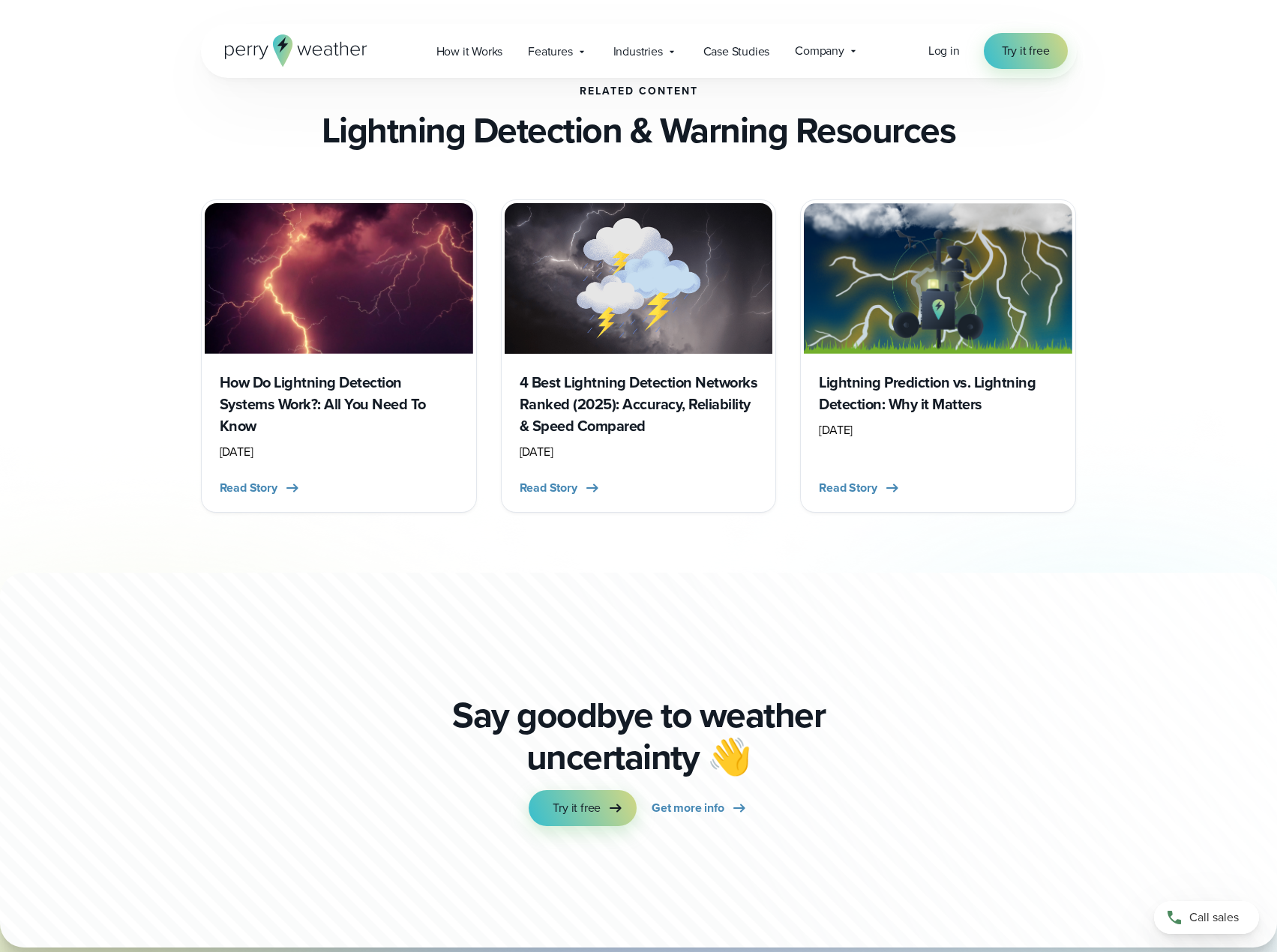
scroll to position [3826, 0]
